Goal: Task Accomplishment & Management: Use online tool/utility

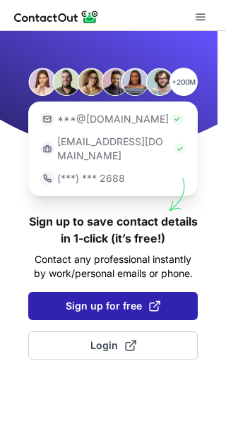
click at [118, 299] on span "Sign up for free" at bounding box center [113, 306] width 94 height 14
click at [154, 300] on span at bounding box center [154, 305] width 11 height 11
click at [96, 299] on span "Sign up for free" at bounding box center [113, 306] width 94 height 14
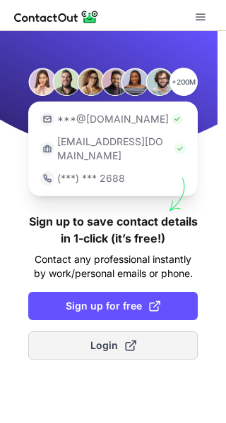
click at [98, 338] on span "Login" at bounding box center [113, 345] width 46 height 14
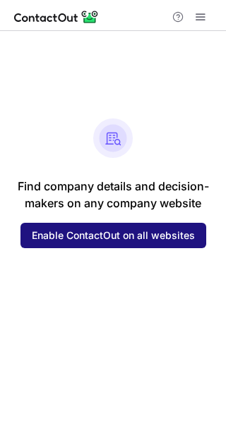
click at [109, 237] on span "Enable ContactOut on all websites" at bounding box center [113, 235] width 163 height 11
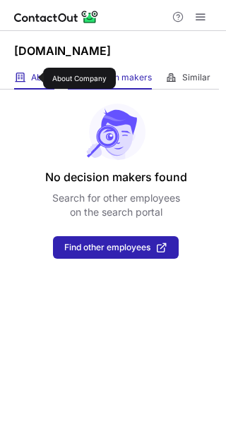
click at [34, 78] on span "About" at bounding box center [42, 77] width 23 height 11
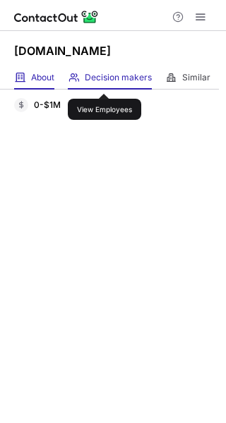
click at [104, 81] on span "Decision makers" at bounding box center [118, 77] width 67 height 11
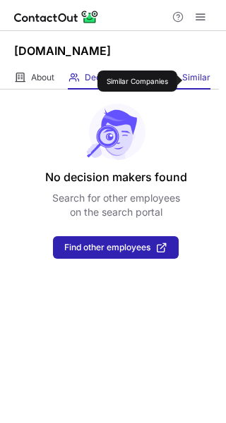
click at [190, 81] on span "Similar" at bounding box center [196, 77] width 28 height 11
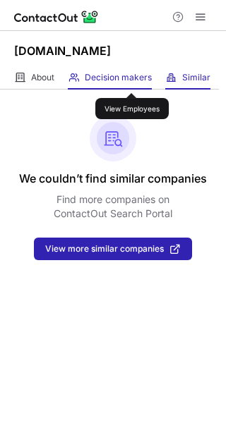
click at [132, 80] on span "Decision makers" at bounding box center [118, 77] width 67 height 11
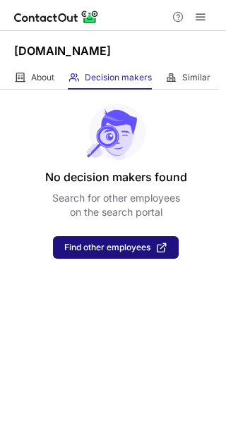
click at [118, 247] on span "Find other employees" at bounding box center [107, 248] width 86 height 10
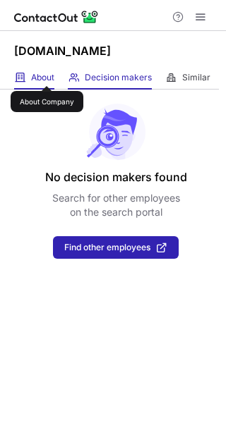
click at [47, 73] on span "About" at bounding box center [42, 77] width 23 height 11
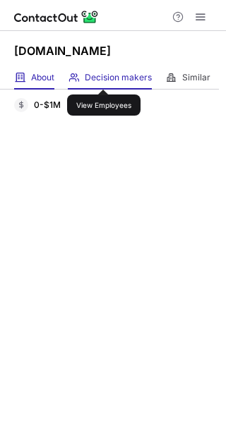
click at [104, 77] on span "Decision makers" at bounding box center [118, 77] width 67 height 11
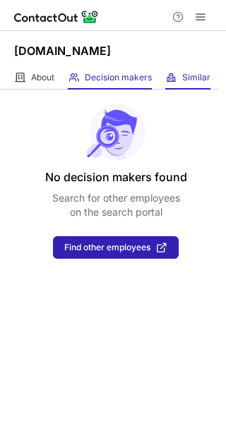
click at [189, 72] on span "Similar" at bounding box center [196, 77] width 28 height 11
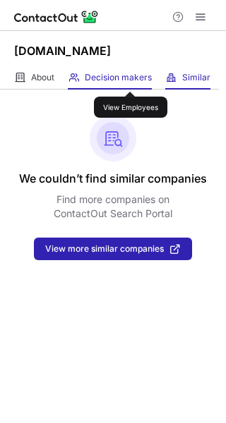
click at [130, 79] on span "Decision makers" at bounding box center [118, 77] width 67 height 11
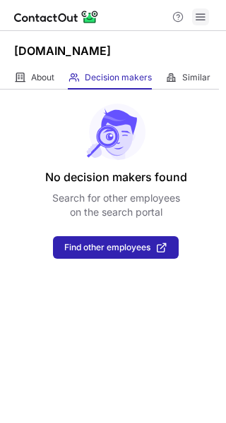
click at [202, 15] on span at bounding box center [200, 16] width 11 height 11
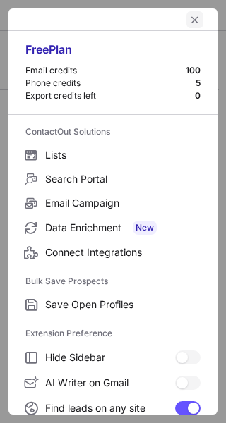
click at [189, 16] on span "left-button" at bounding box center [194, 19] width 11 height 11
